Goal: Navigation & Orientation: Find specific page/section

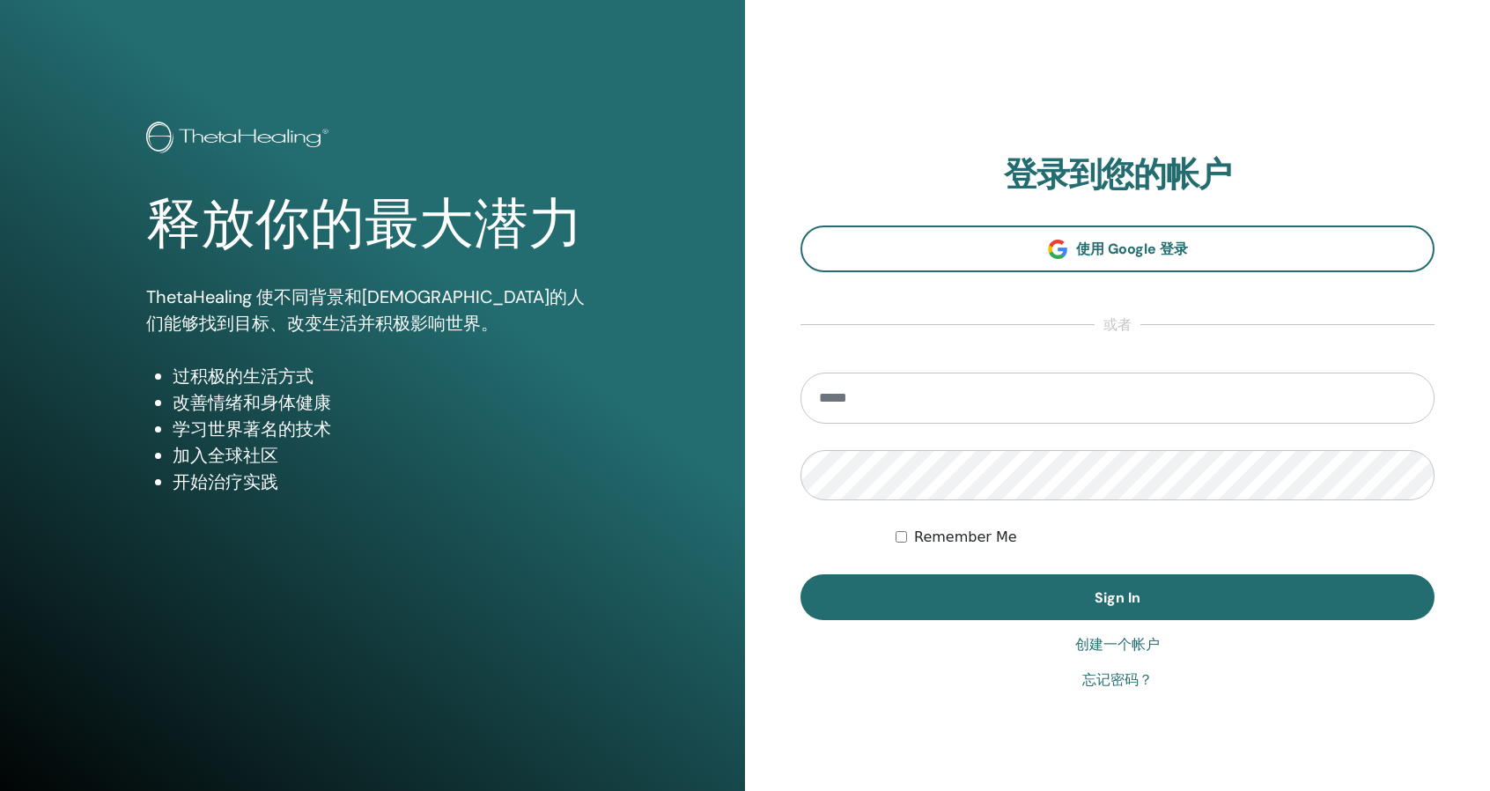
click at [1006, 432] on form "Remember Me Sign In" at bounding box center [1117, 495] width 634 height 247
click at [995, 406] on input "email" at bounding box center [1117, 397] width 634 height 51
type input "**********"
click at [800, 574] on button "Sign In" at bounding box center [1117, 597] width 634 height 46
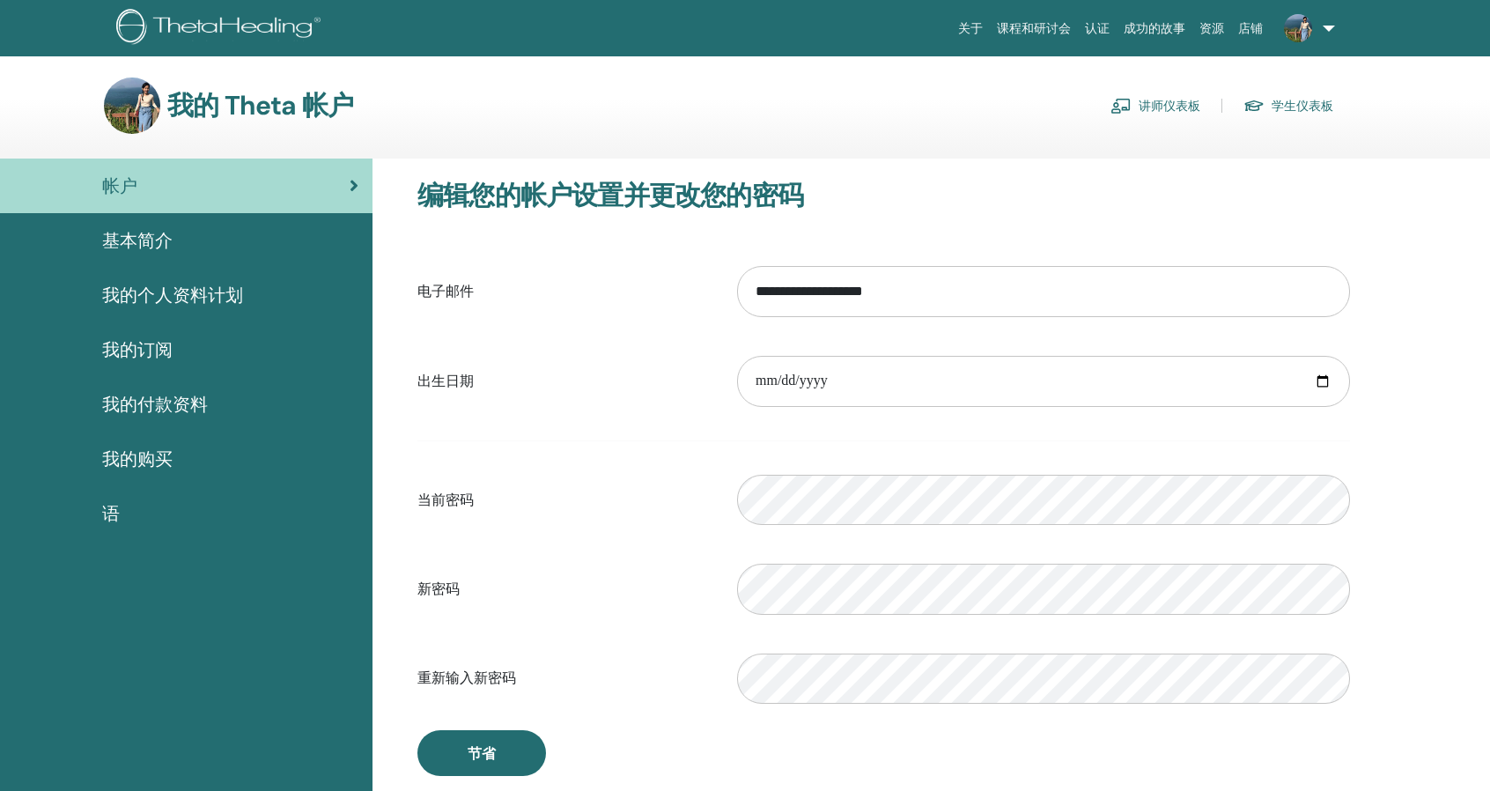
click at [1302, 107] on link "学生仪表板" at bounding box center [1288, 106] width 90 height 28
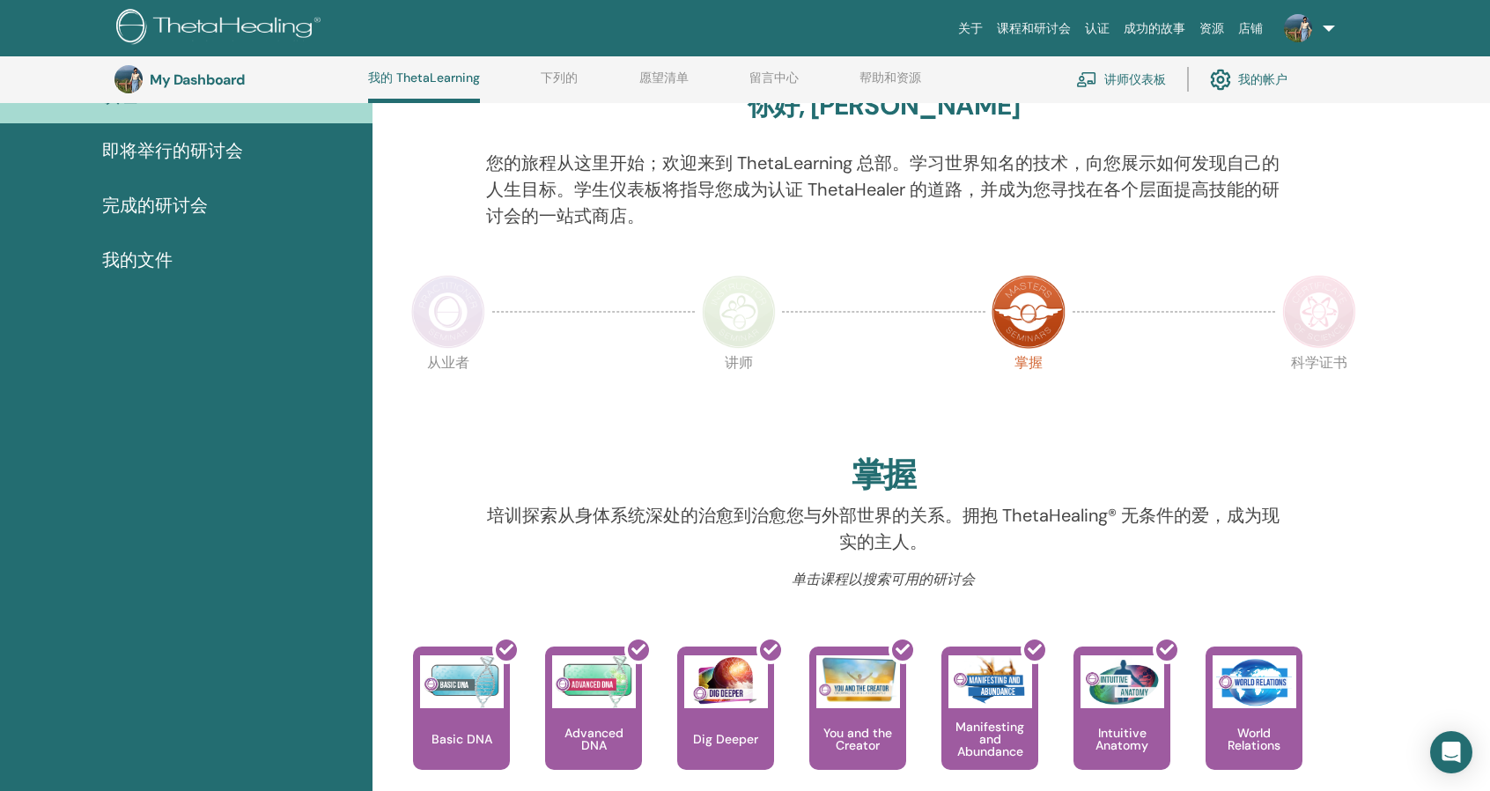
scroll to position [134, 0]
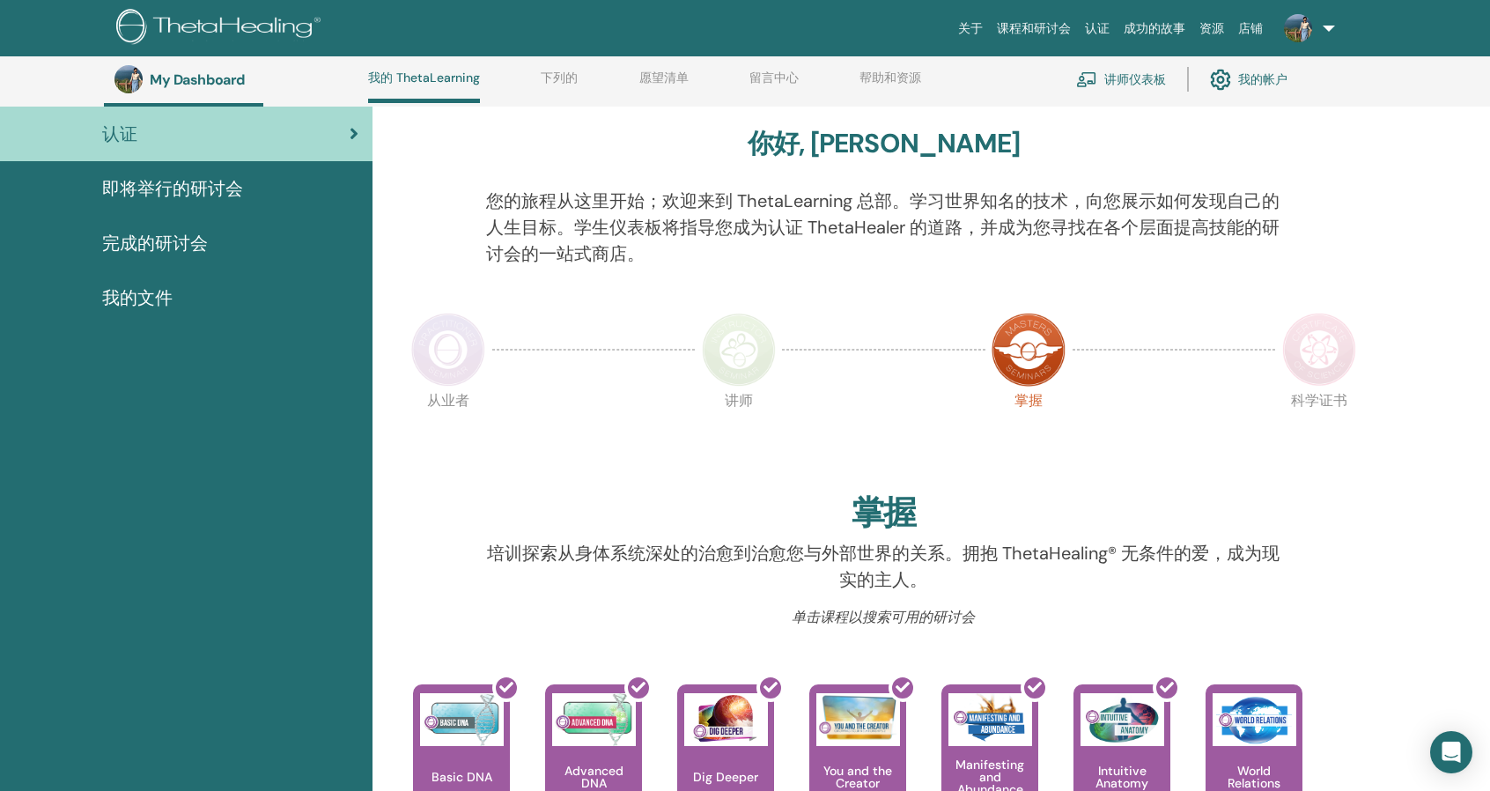
click at [443, 373] on img at bounding box center [448, 350] width 74 height 74
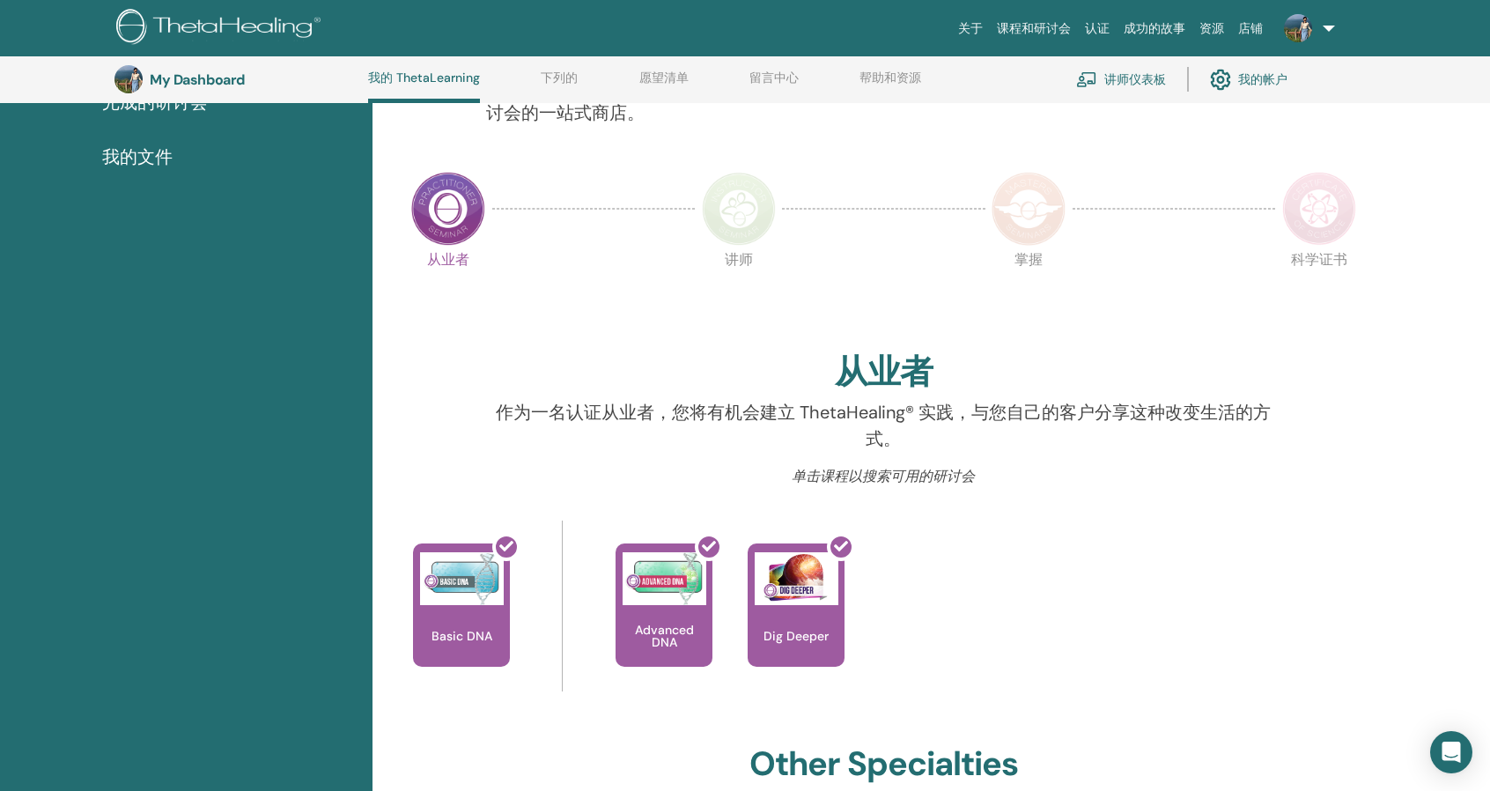
scroll to position [222, 0]
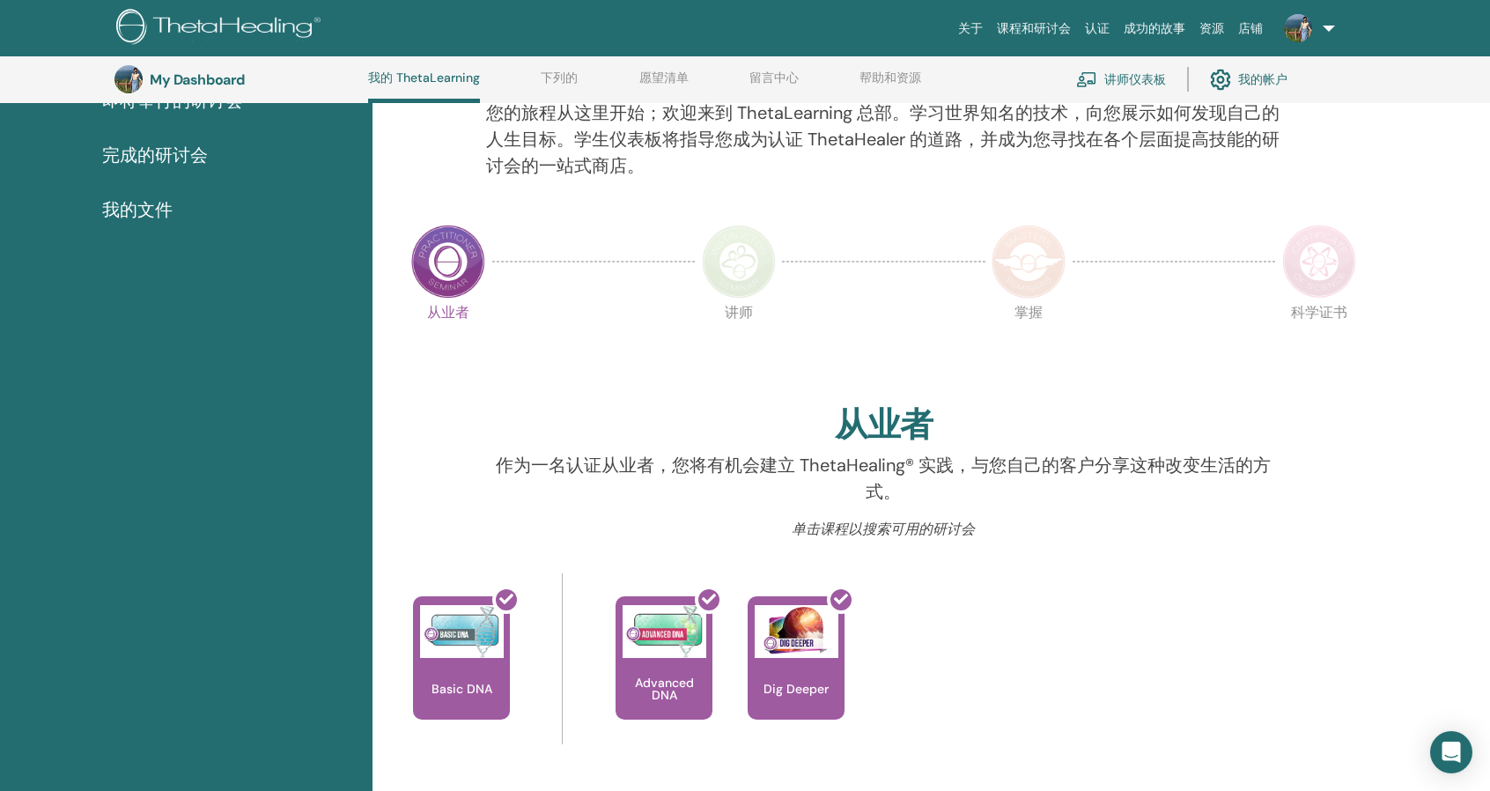
click at [751, 268] on img at bounding box center [739, 262] width 74 height 74
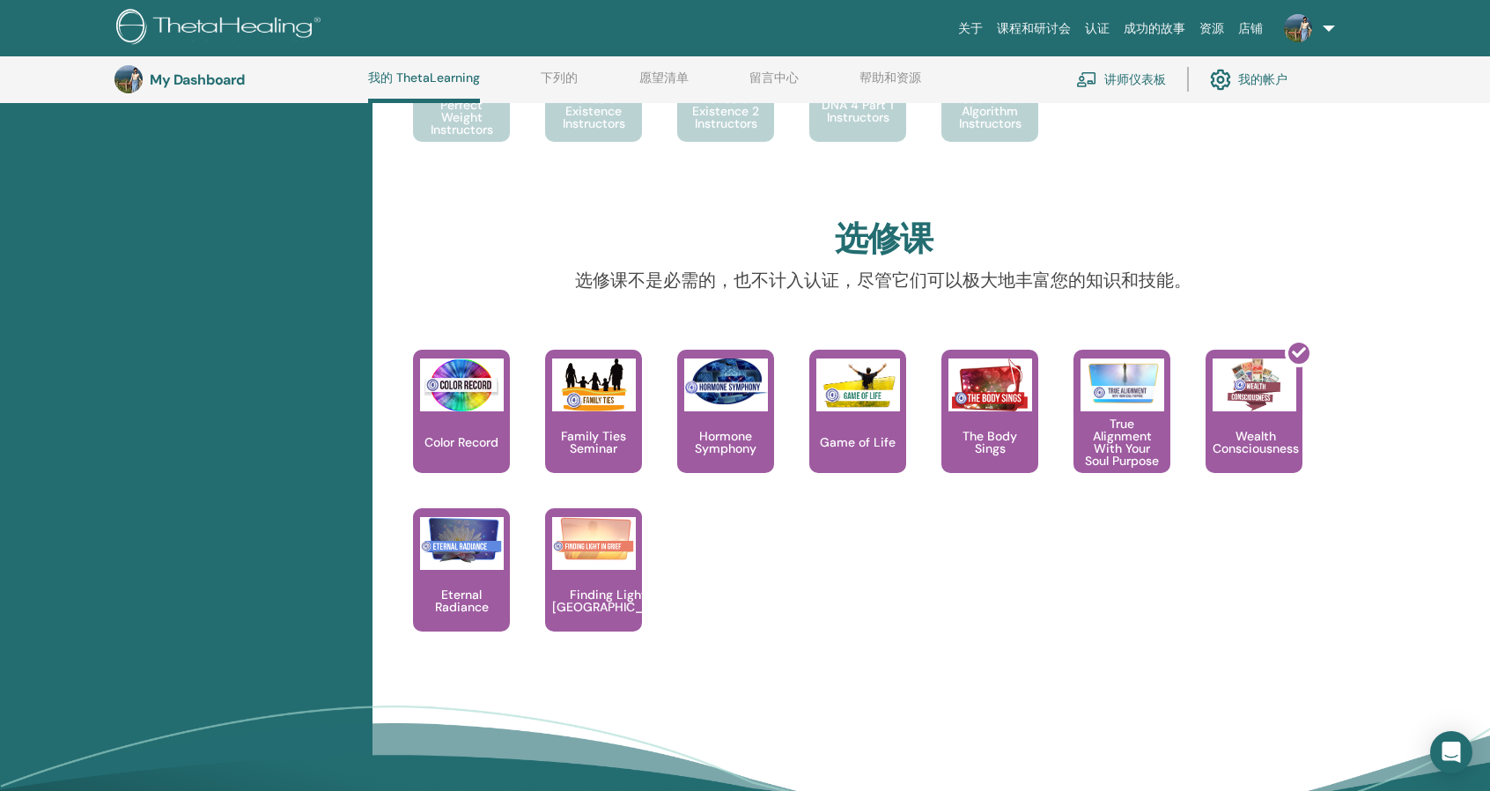
scroll to position [1279, 0]
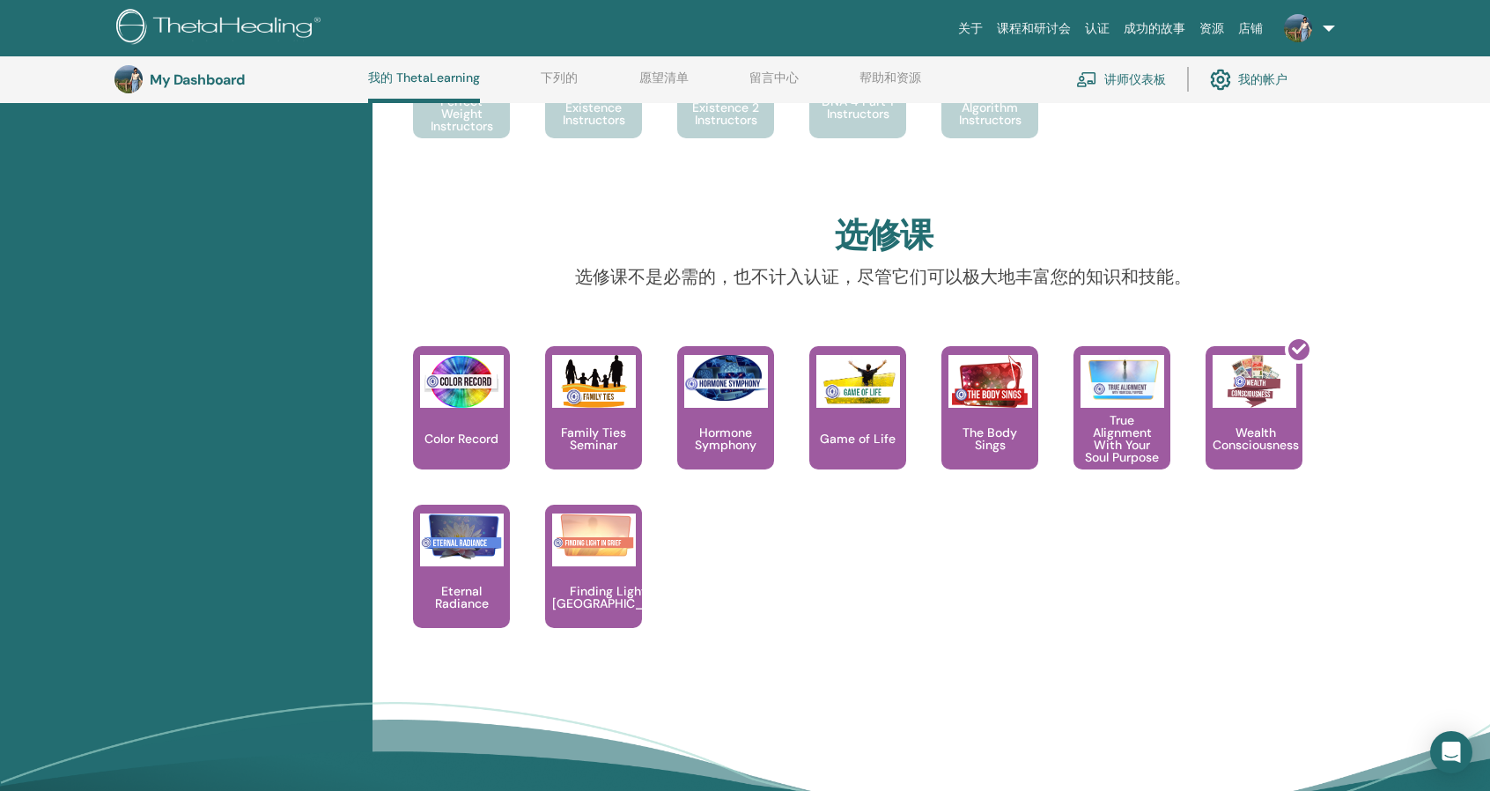
click at [1257, 598] on div "This is a class of knowing and understanding your connection with color and min…" at bounding box center [870, 504] width 985 height 317
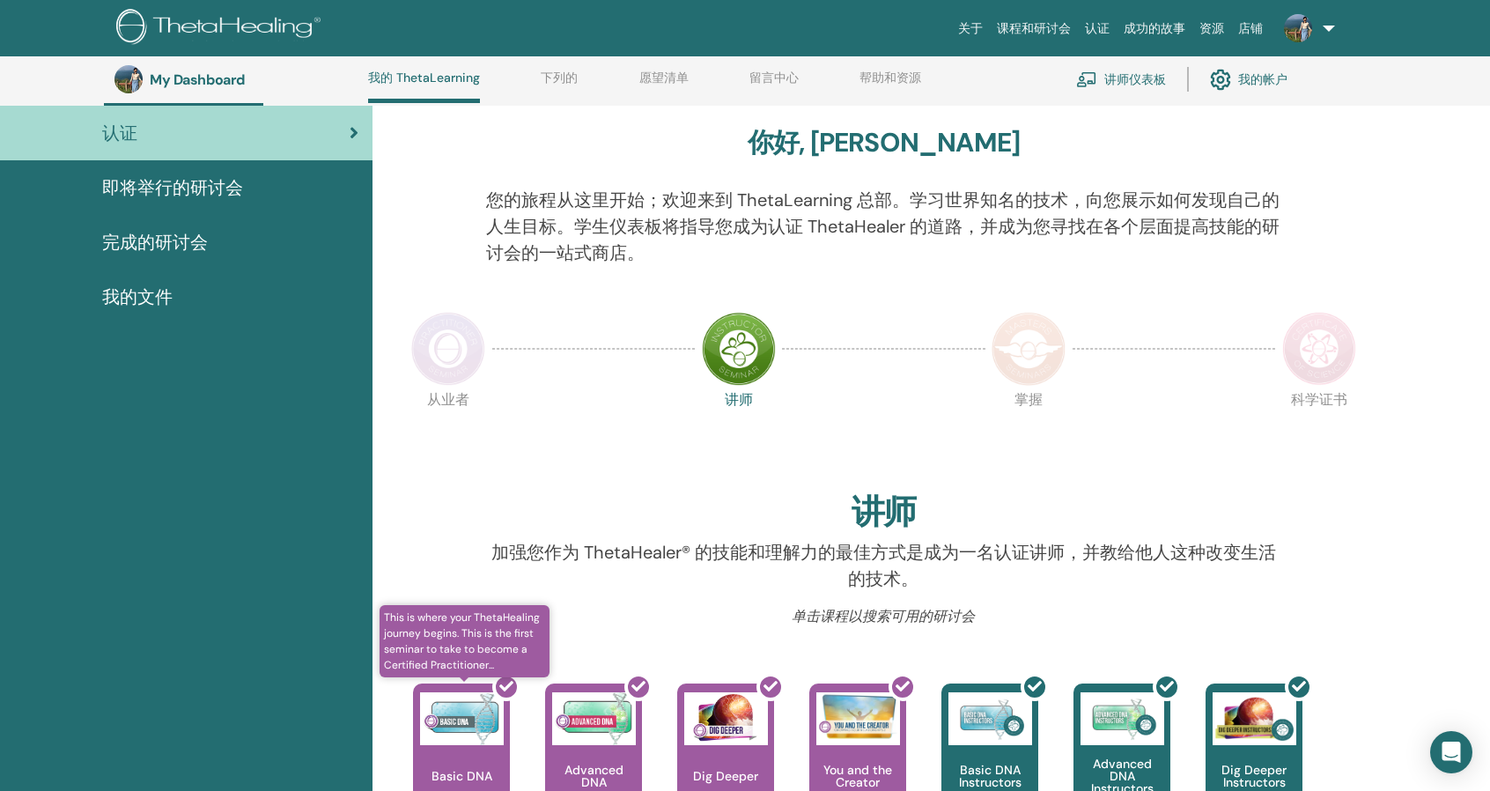
scroll to position [134, 0]
click at [208, 242] on div "完成的研讨会" at bounding box center [186, 243] width 344 height 26
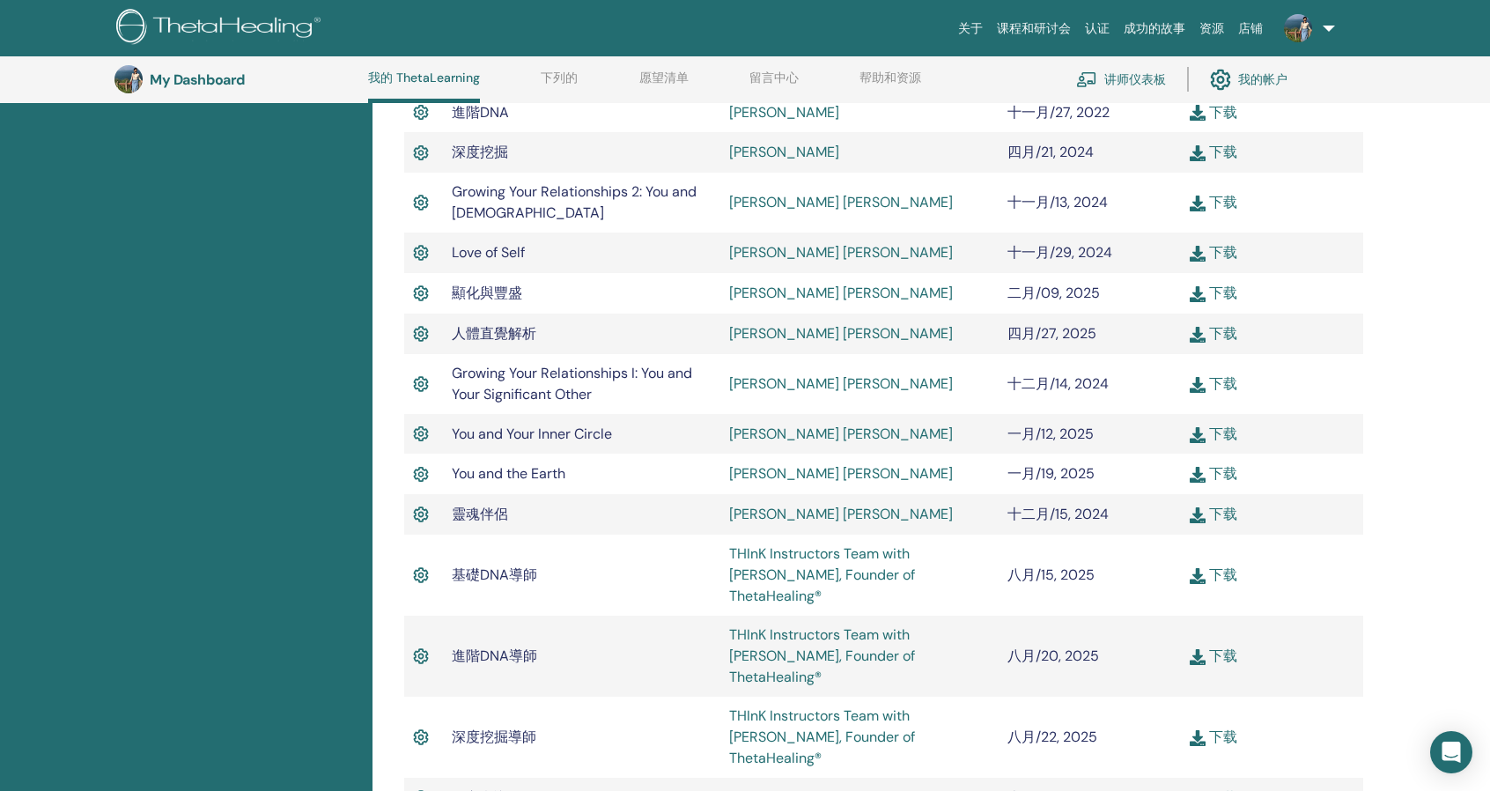
scroll to position [750, 0]
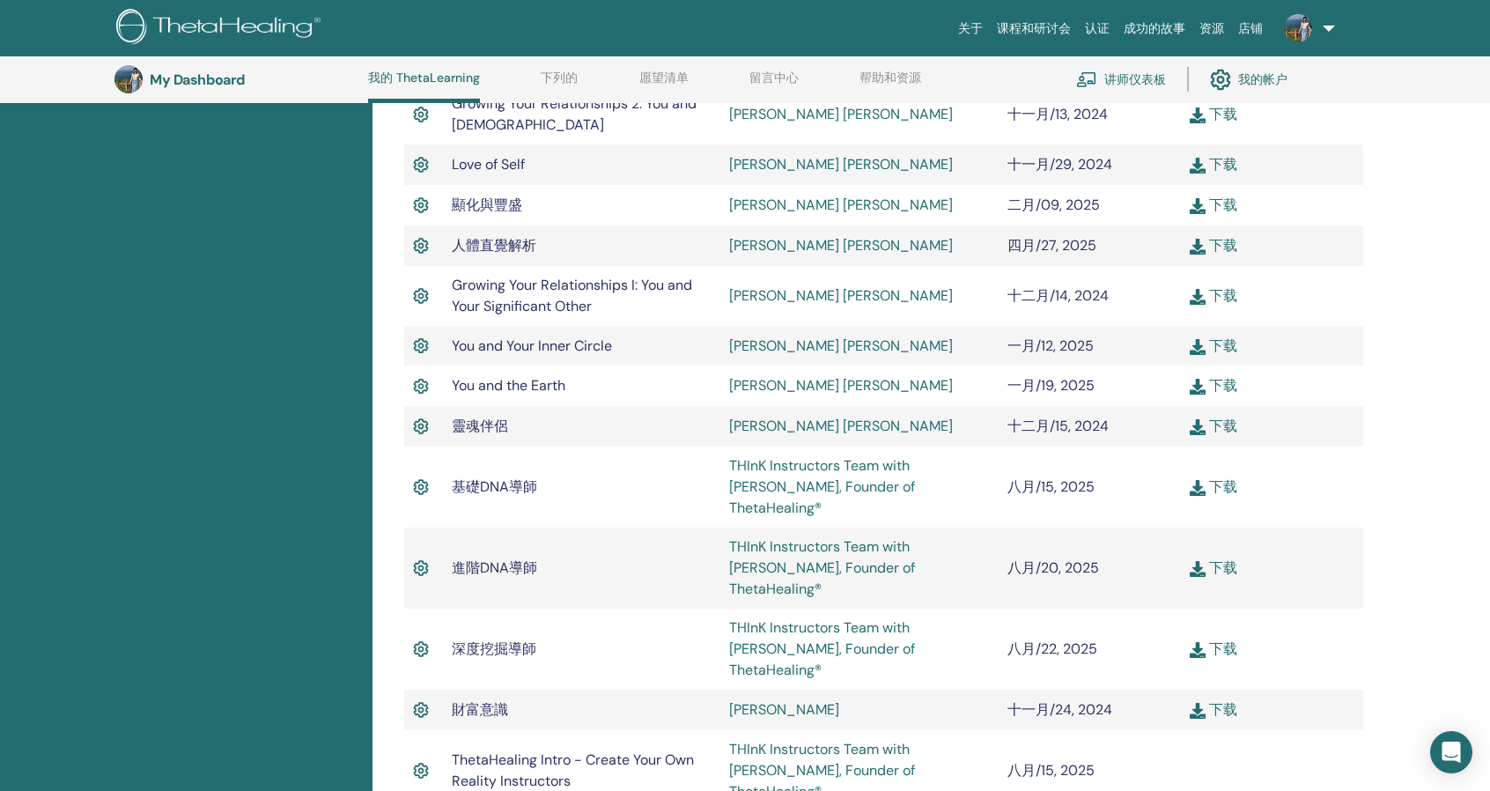
click at [486, 700] on span "財富意識" at bounding box center [480, 709] width 56 height 18
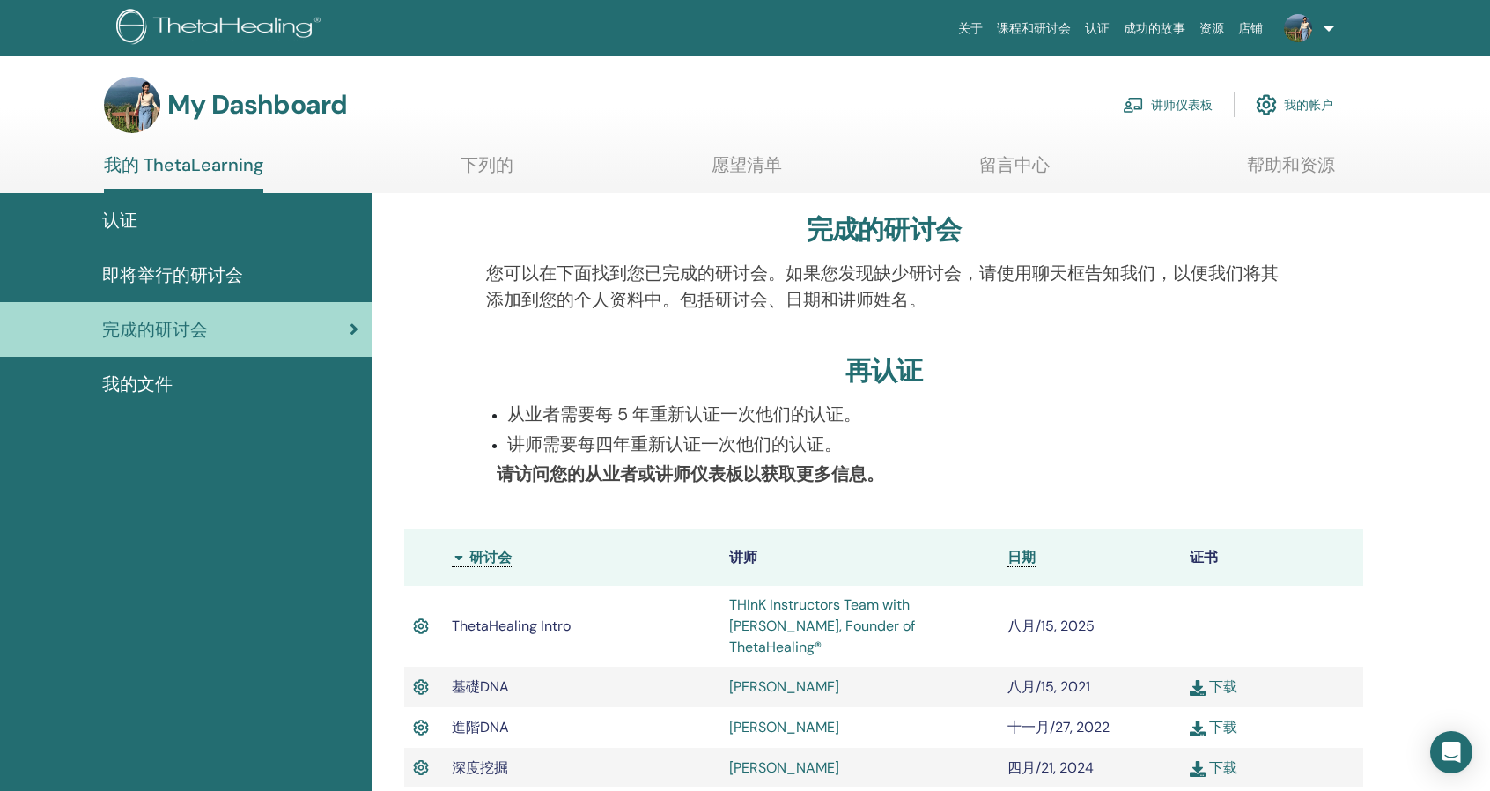
scroll to position [0, 0]
click at [240, 205] on link "认证" at bounding box center [186, 221] width 372 height 55
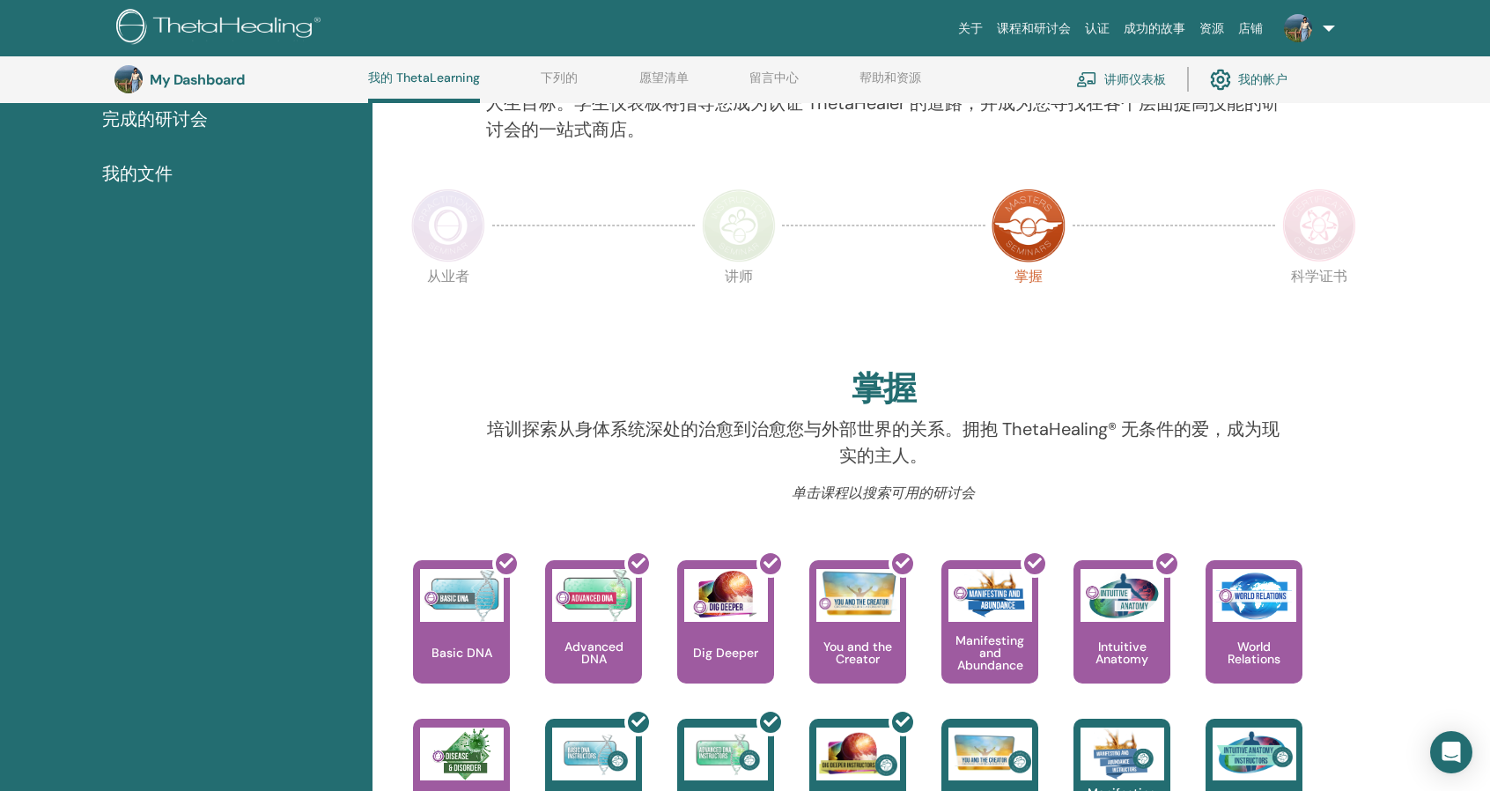
scroll to position [134, 0]
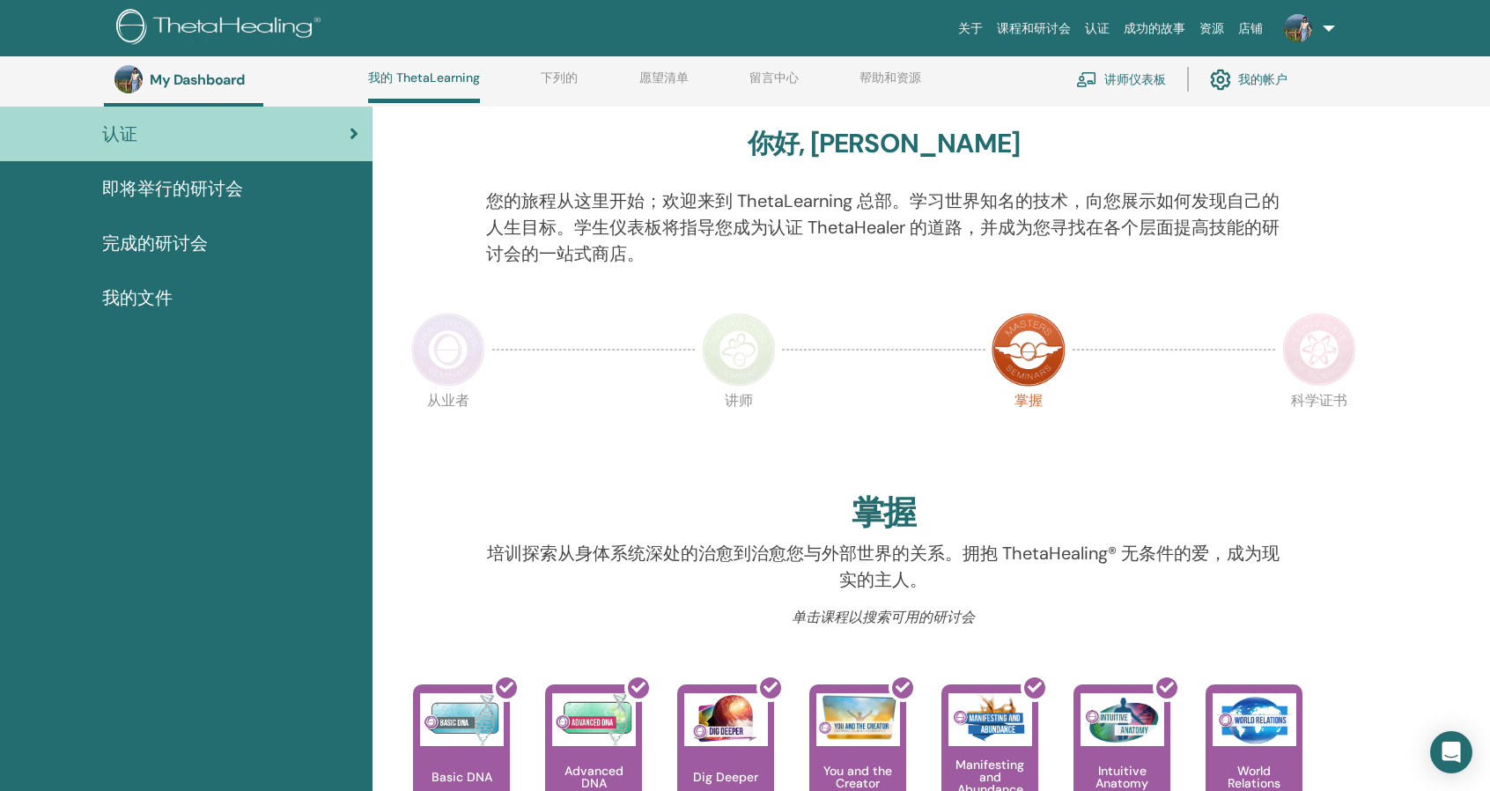
click at [720, 343] on img at bounding box center [739, 350] width 74 height 74
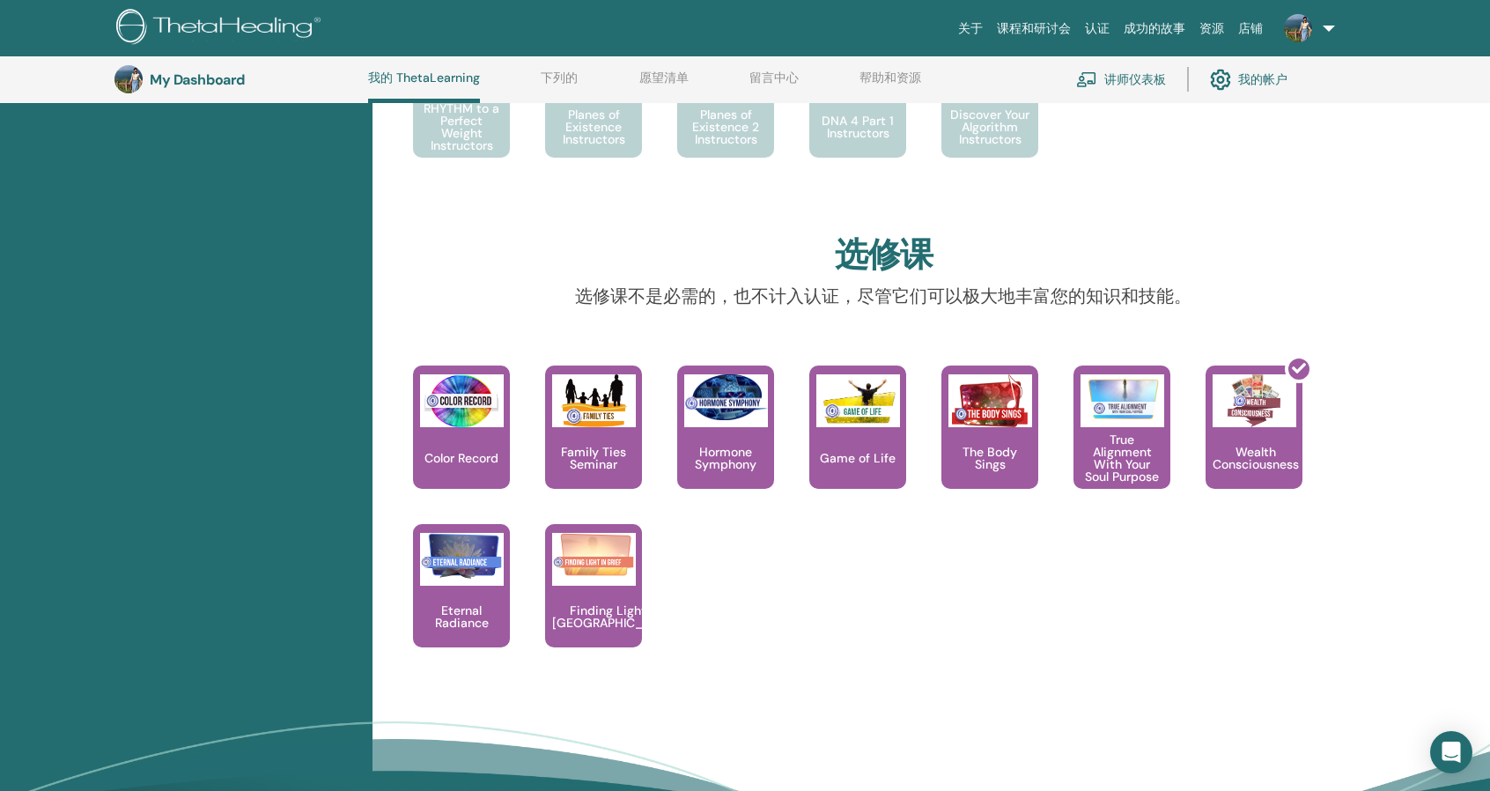
scroll to position [1279, 0]
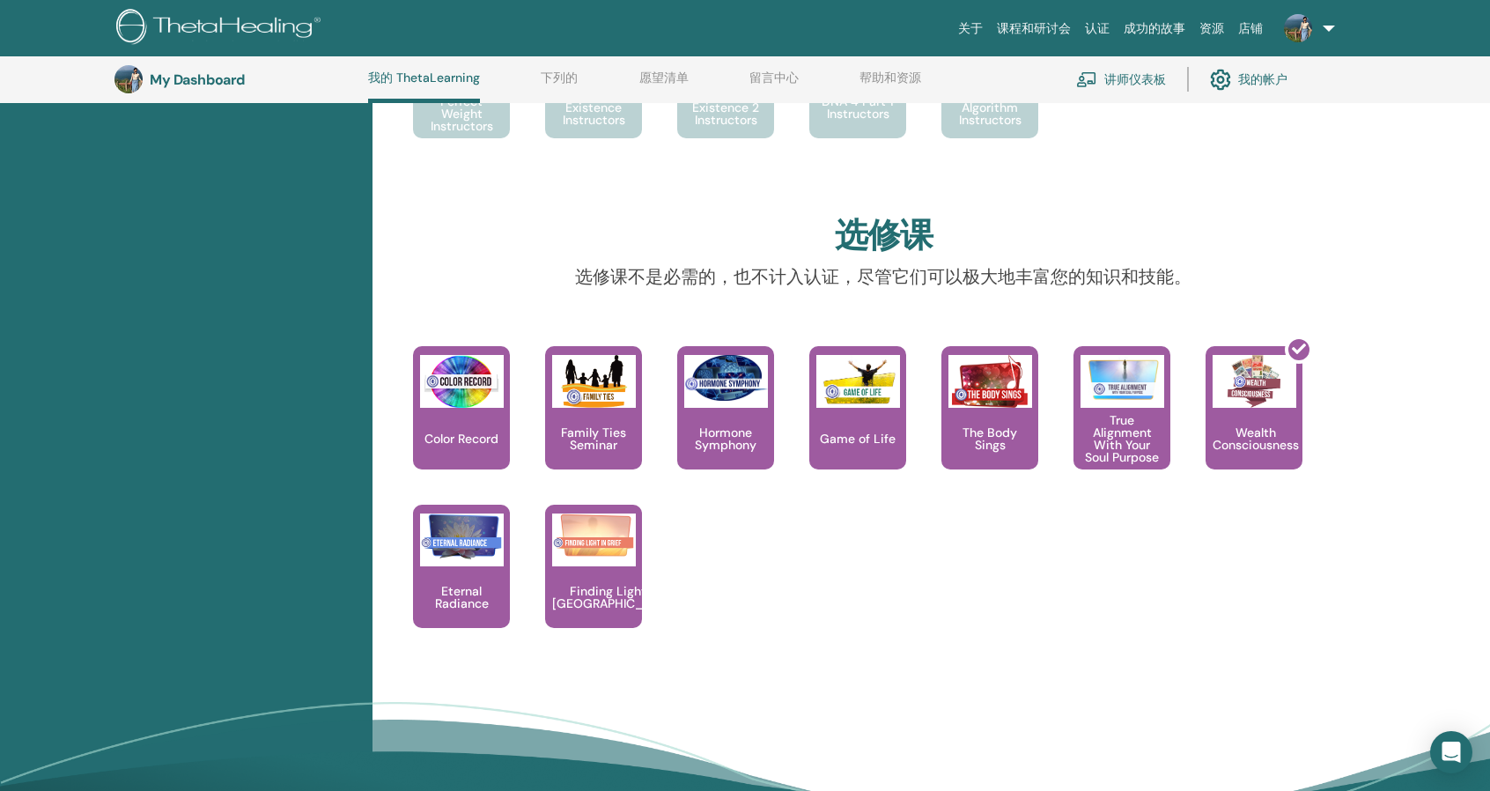
drag, startPoint x: 944, startPoint y: 587, endPoint x: 944, endPoint y: 549, distance: 38.7
click at [944, 587] on div "This is a class of knowing and understanding your connection with color and min…" at bounding box center [870, 504] width 985 height 317
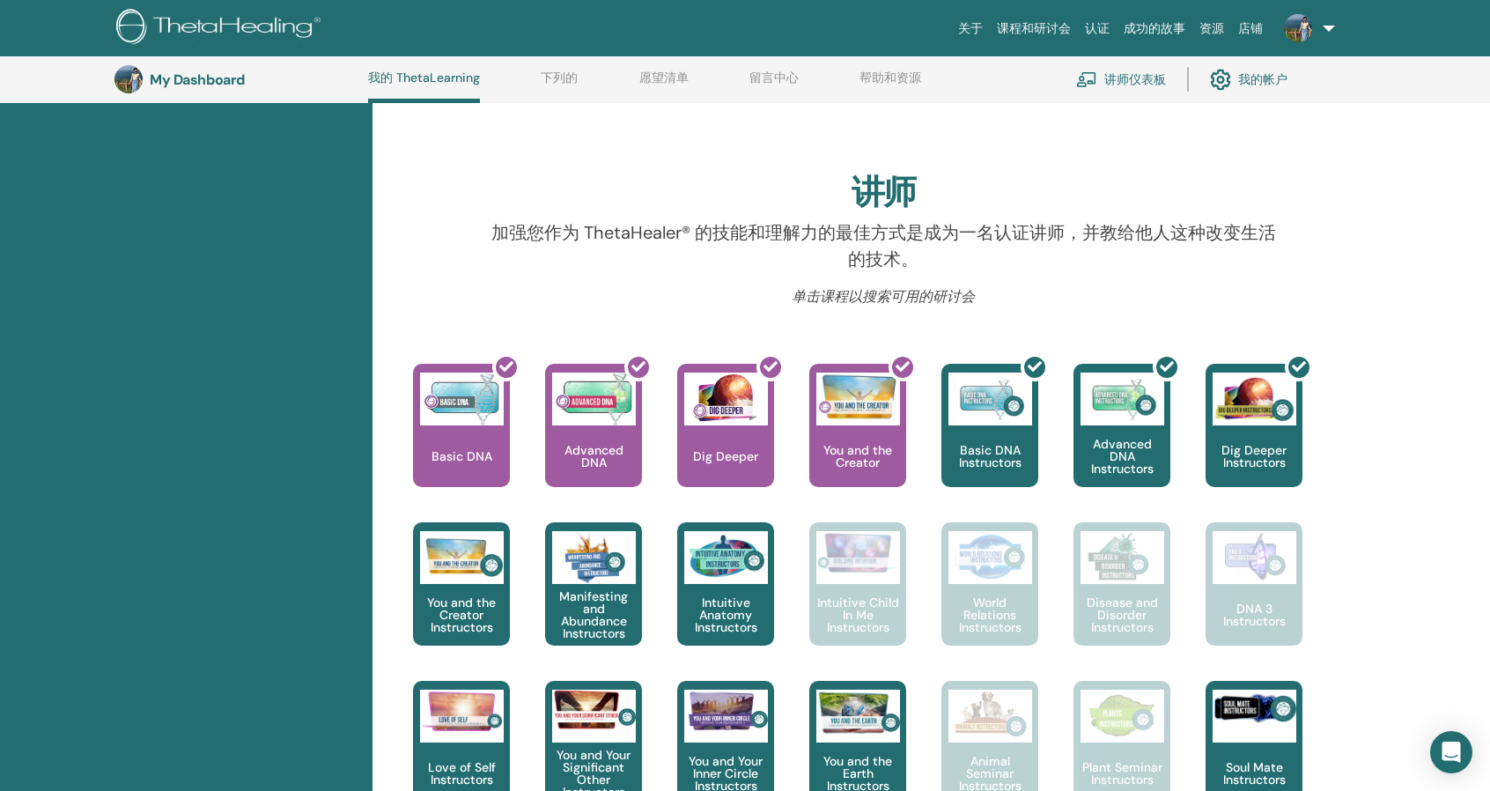
scroll to position [0, 0]
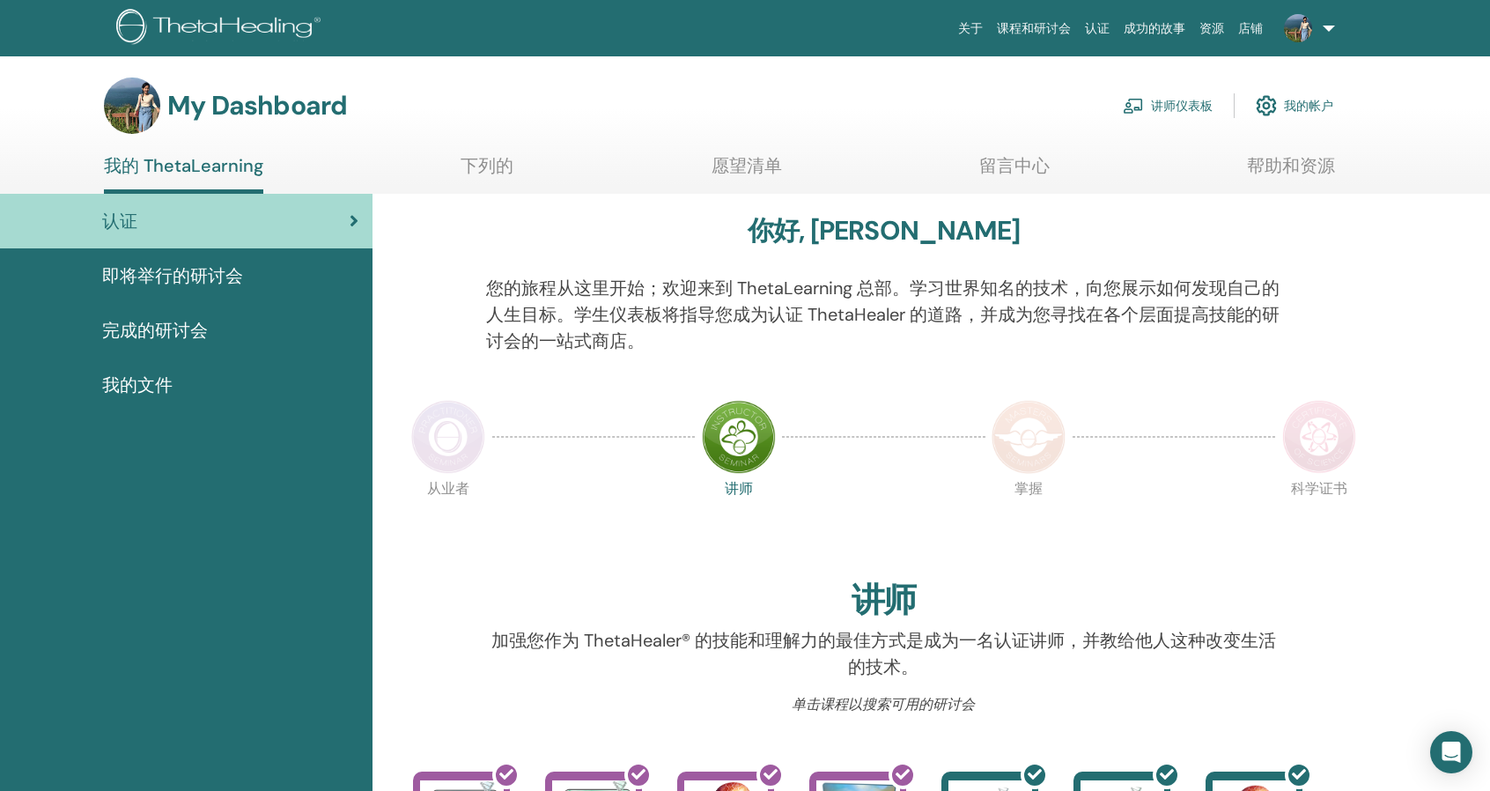
click at [188, 320] on span "完成的研讨会" at bounding box center [155, 330] width 106 height 26
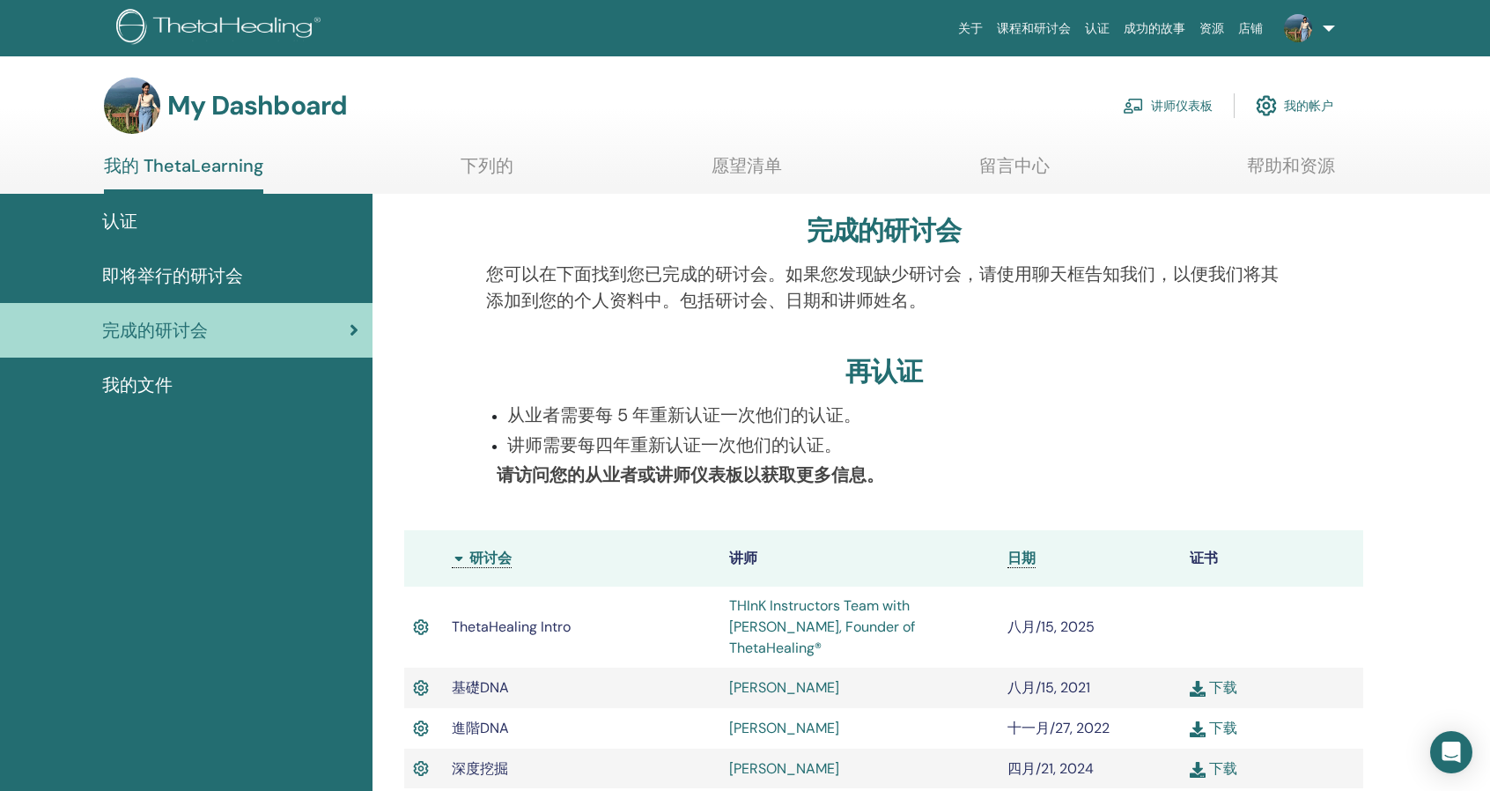
click at [1316, 166] on link "帮助和资源" at bounding box center [1291, 172] width 88 height 34
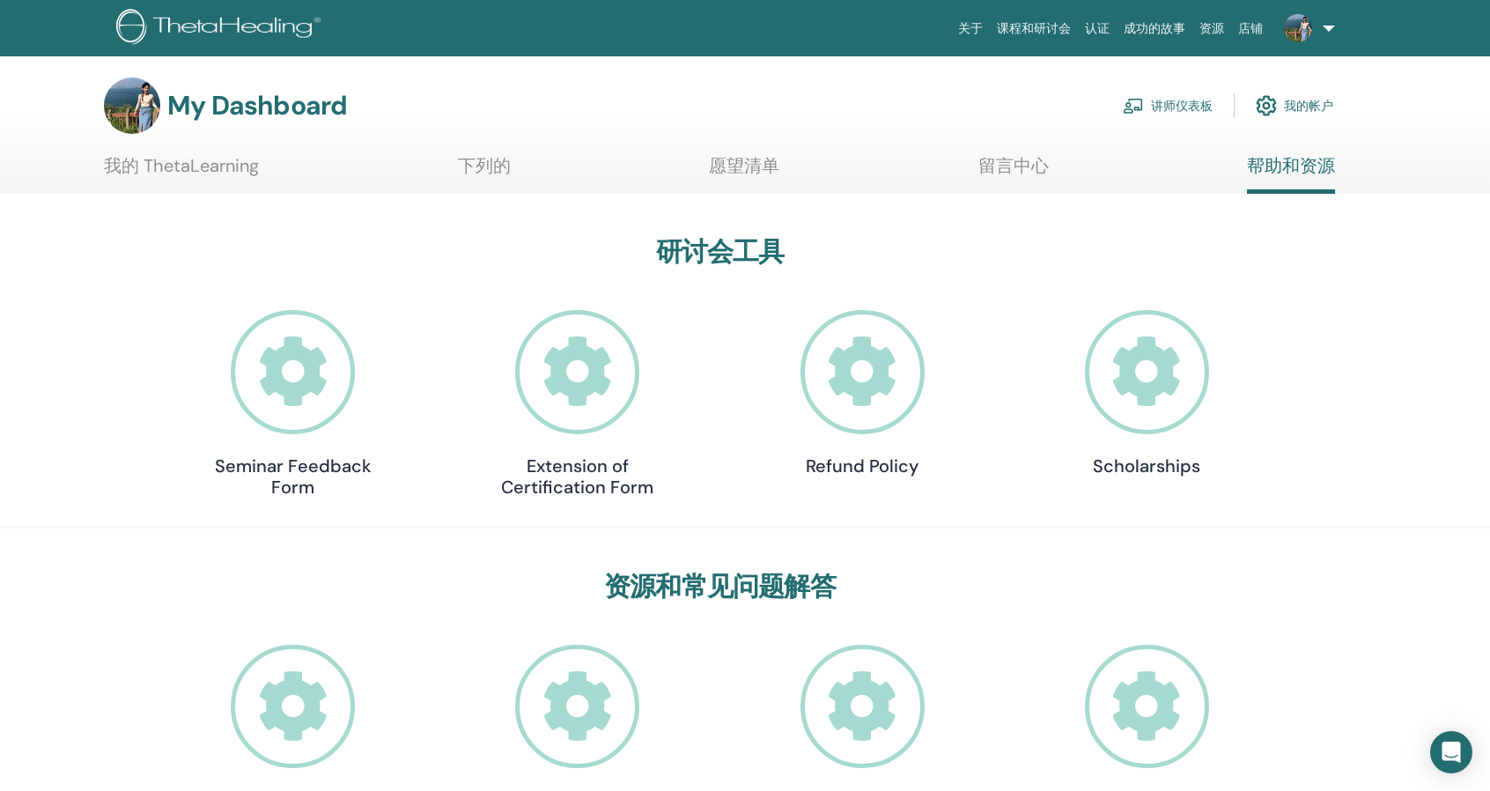
click at [749, 164] on link "愿望清单" at bounding box center [744, 172] width 70 height 34
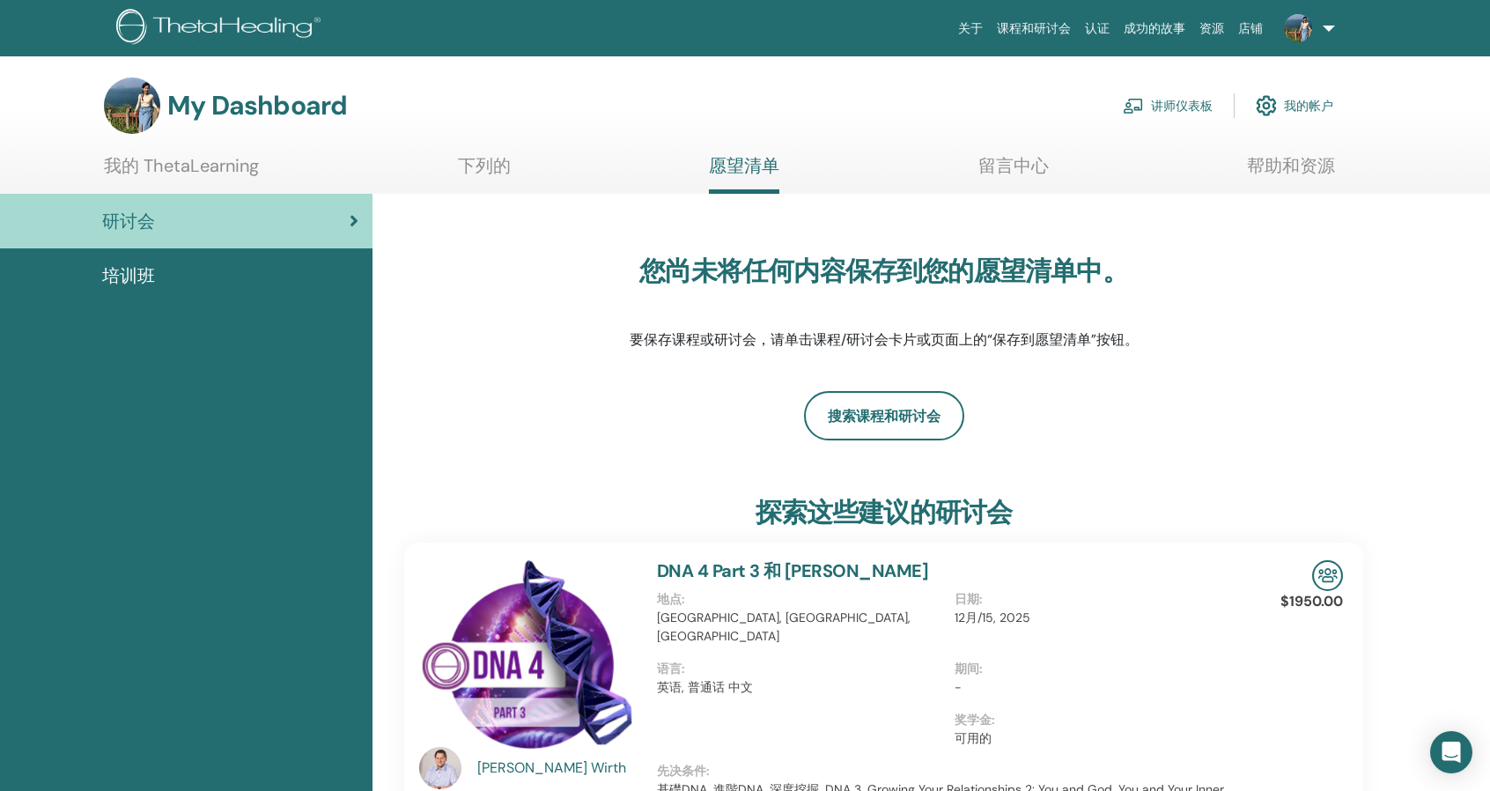
click at [505, 175] on link "下列的" at bounding box center [484, 172] width 53 height 34
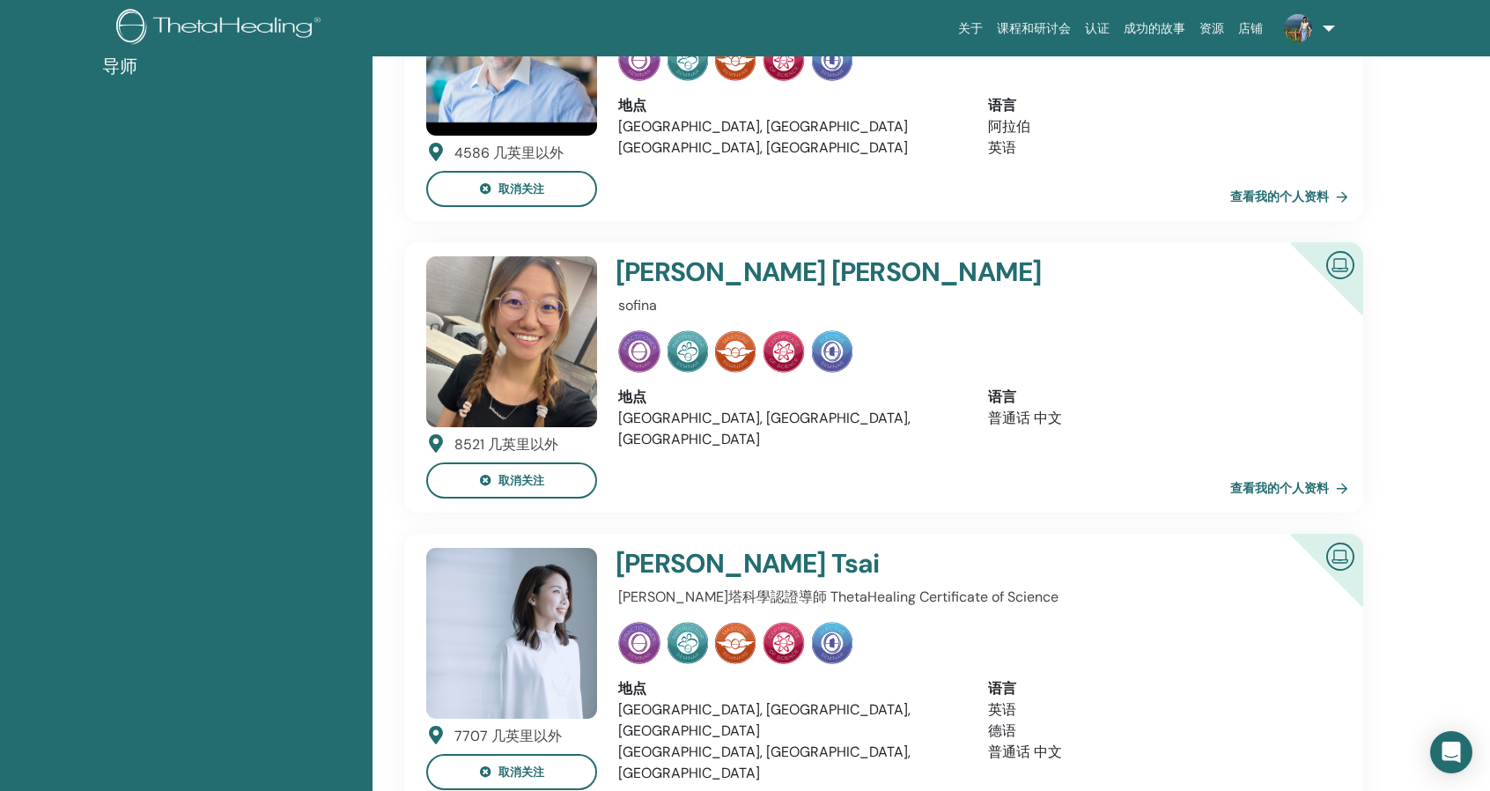
scroll to position [310, 0]
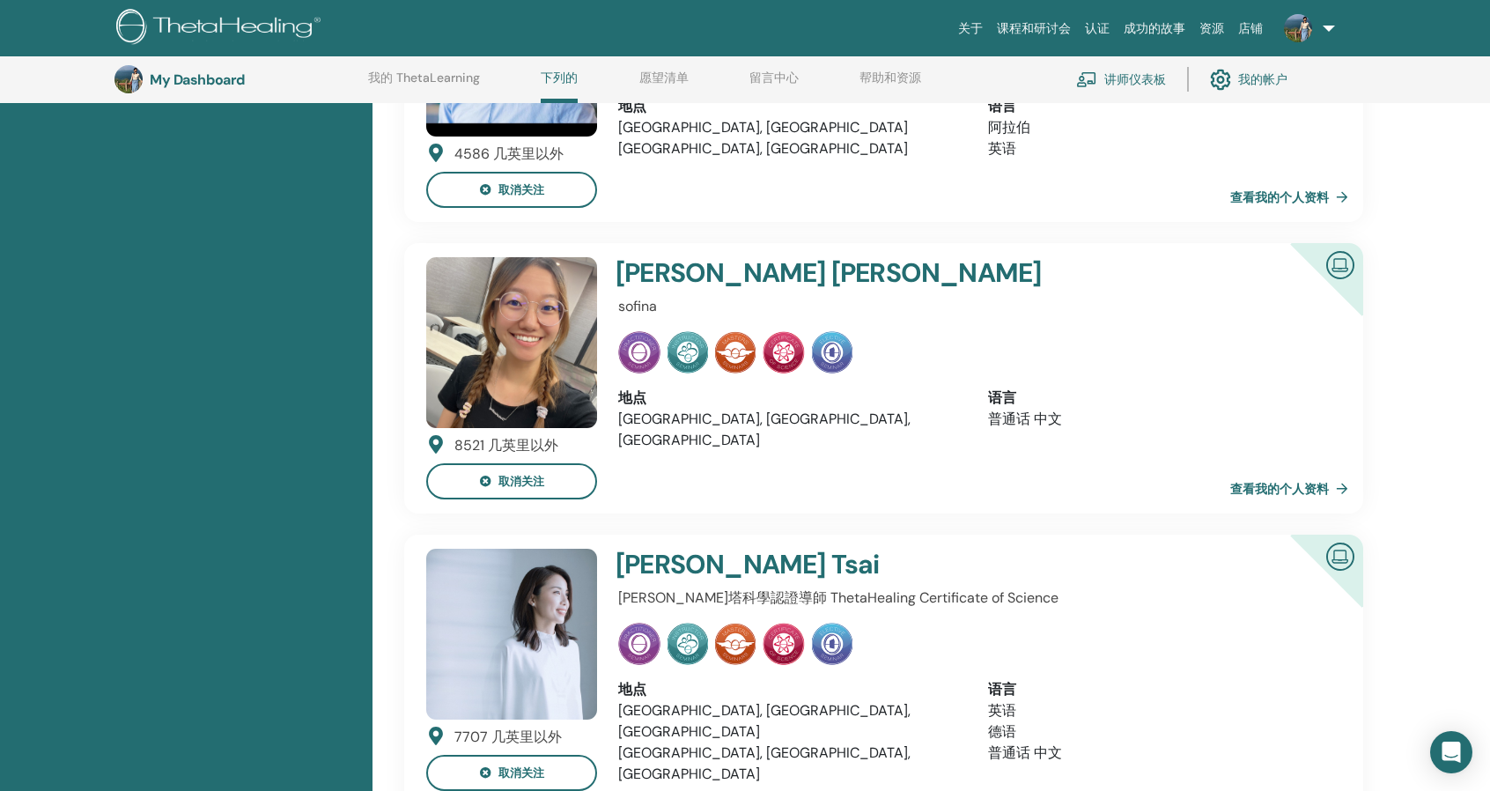
click at [645, 270] on h4 "Ting Yu Yang" at bounding box center [913, 273] width 594 height 32
click at [542, 286] on img at bounding box center [511, 342] width 171 height 171
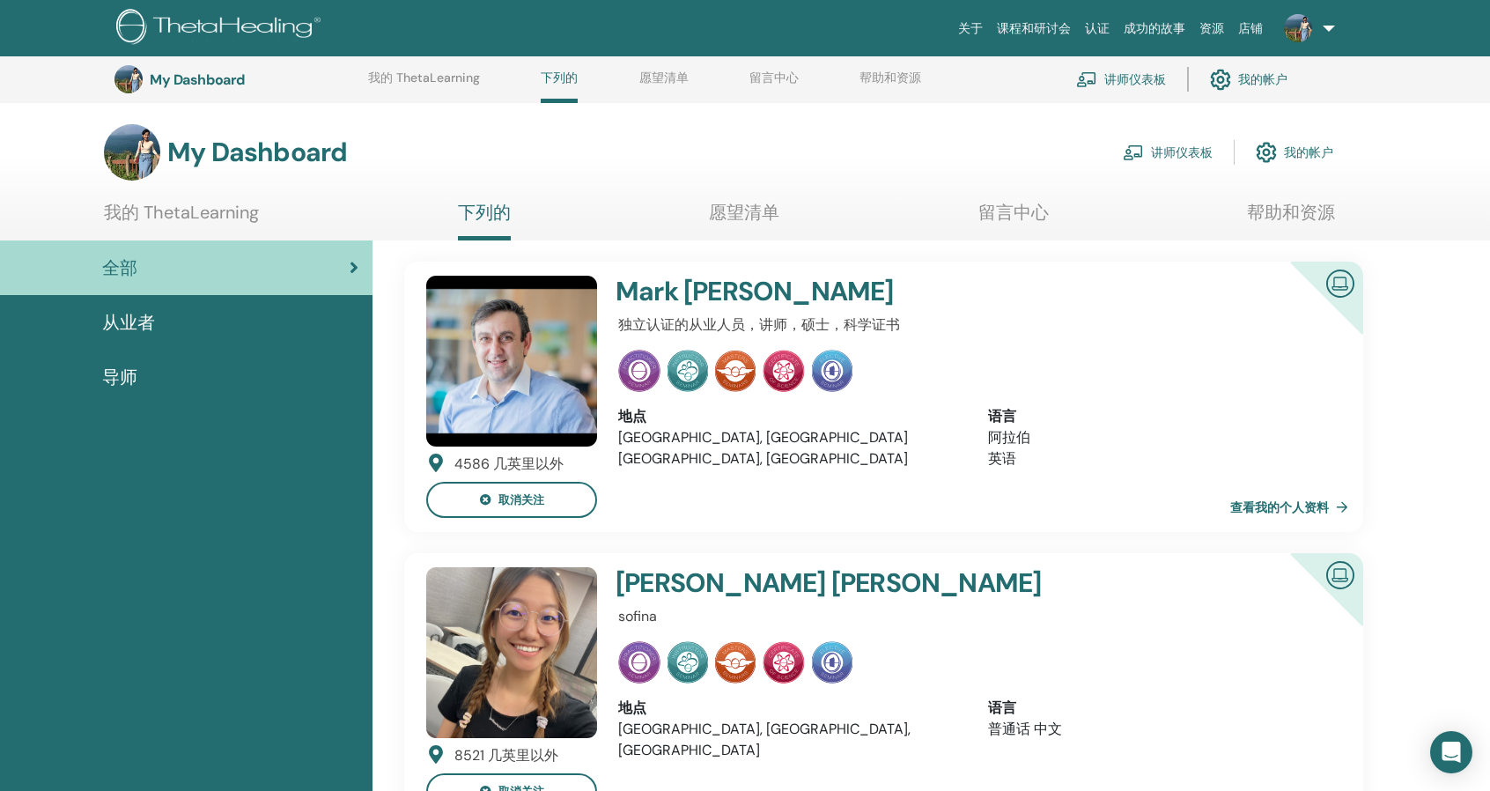
scroll to position [310, 0]
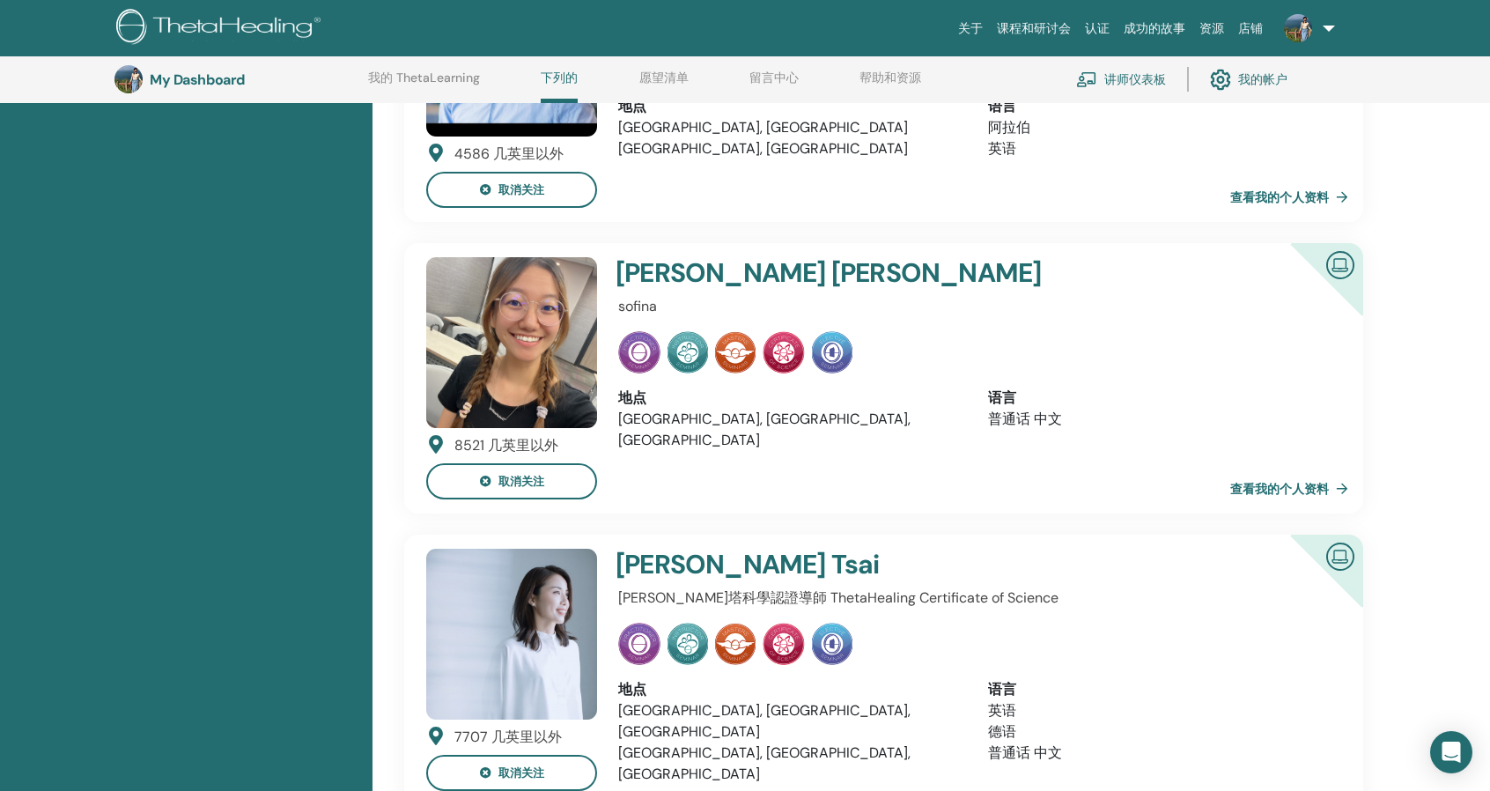
click at [1345, 266] on img at bounding box center [1340, 264] width 42 height 40
click at [1289, 481] on link "查看我的个人资料" at bounding box center [1292, 488] width 125 height 35
